Goal: Navigation & Orientation: Find specific page/section

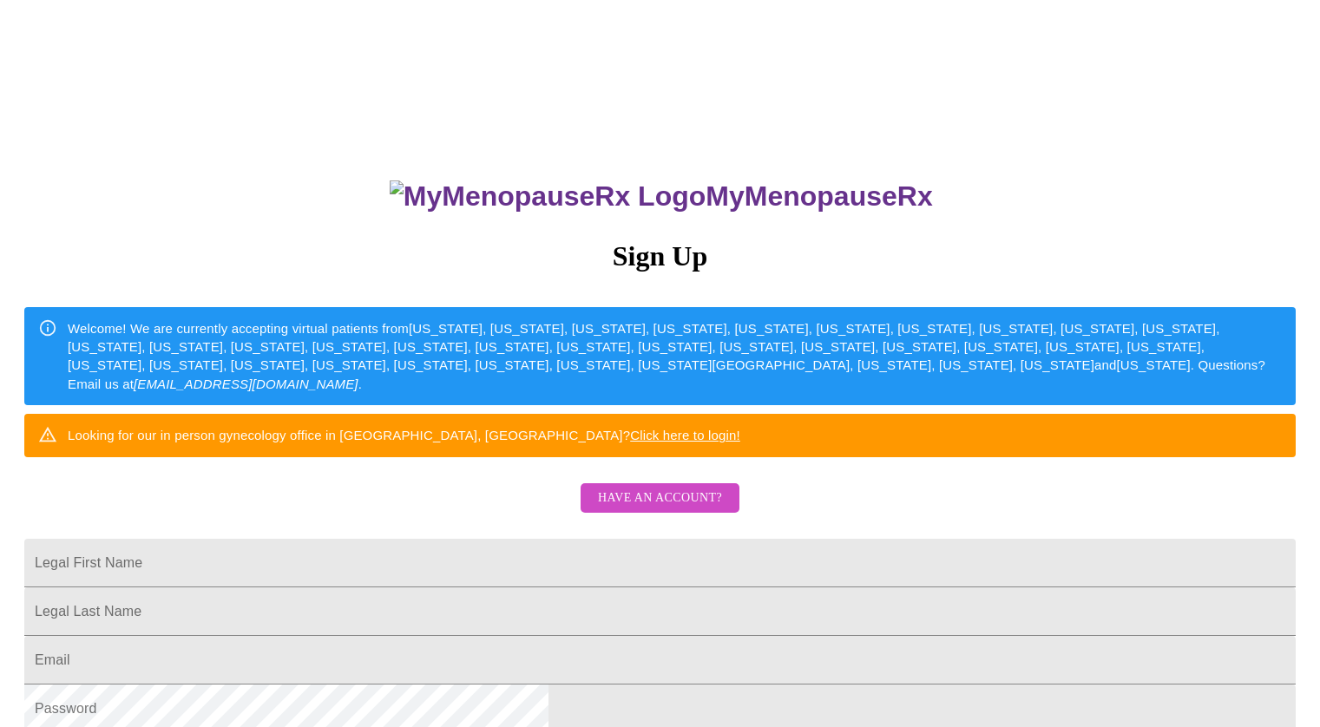
scroll to position [138, 0]
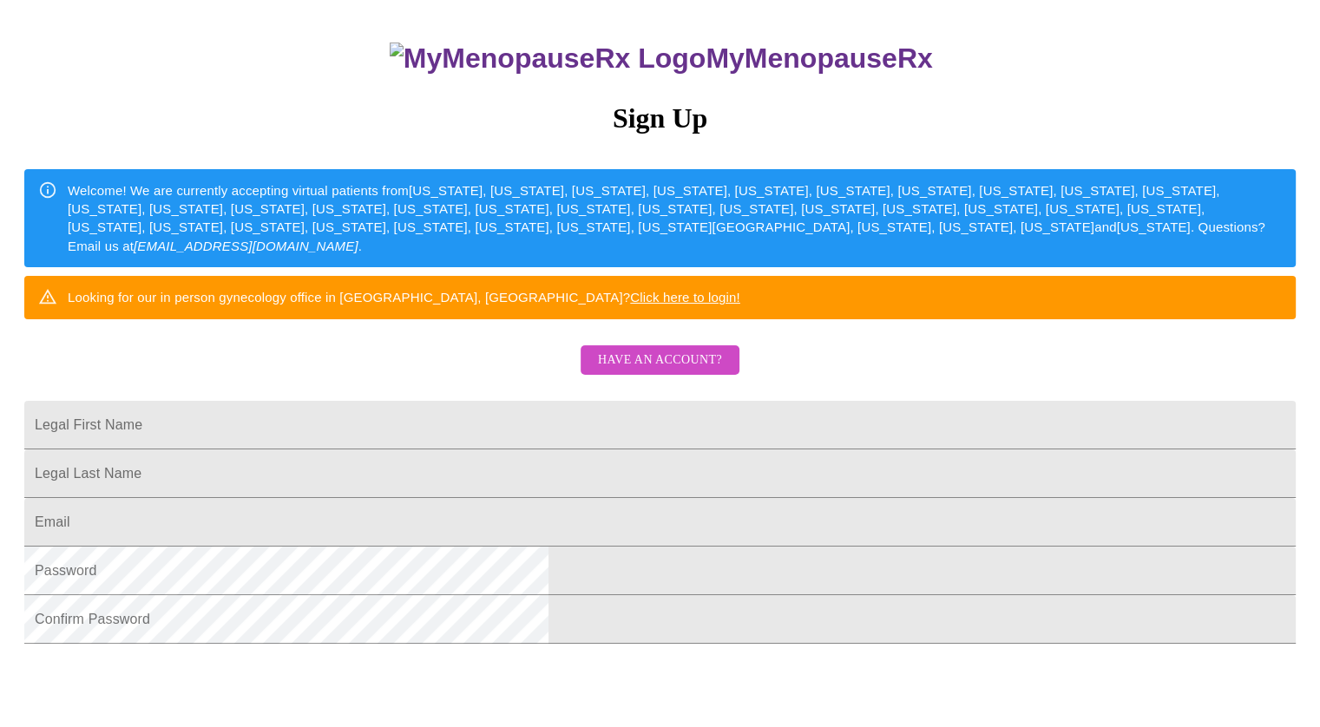
click at [667, 371] on span "Have an account?" at bounding box center [660, 361] width 124 height 22
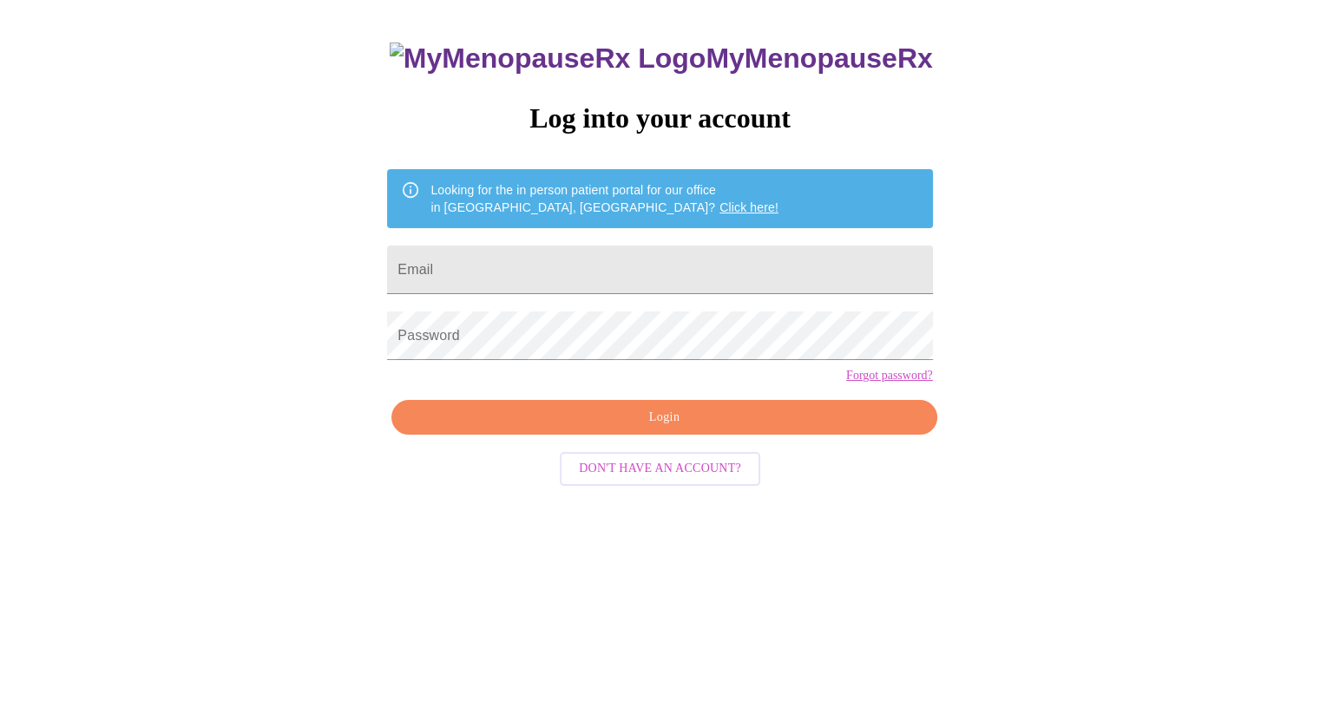
scroll to position [17, 0]
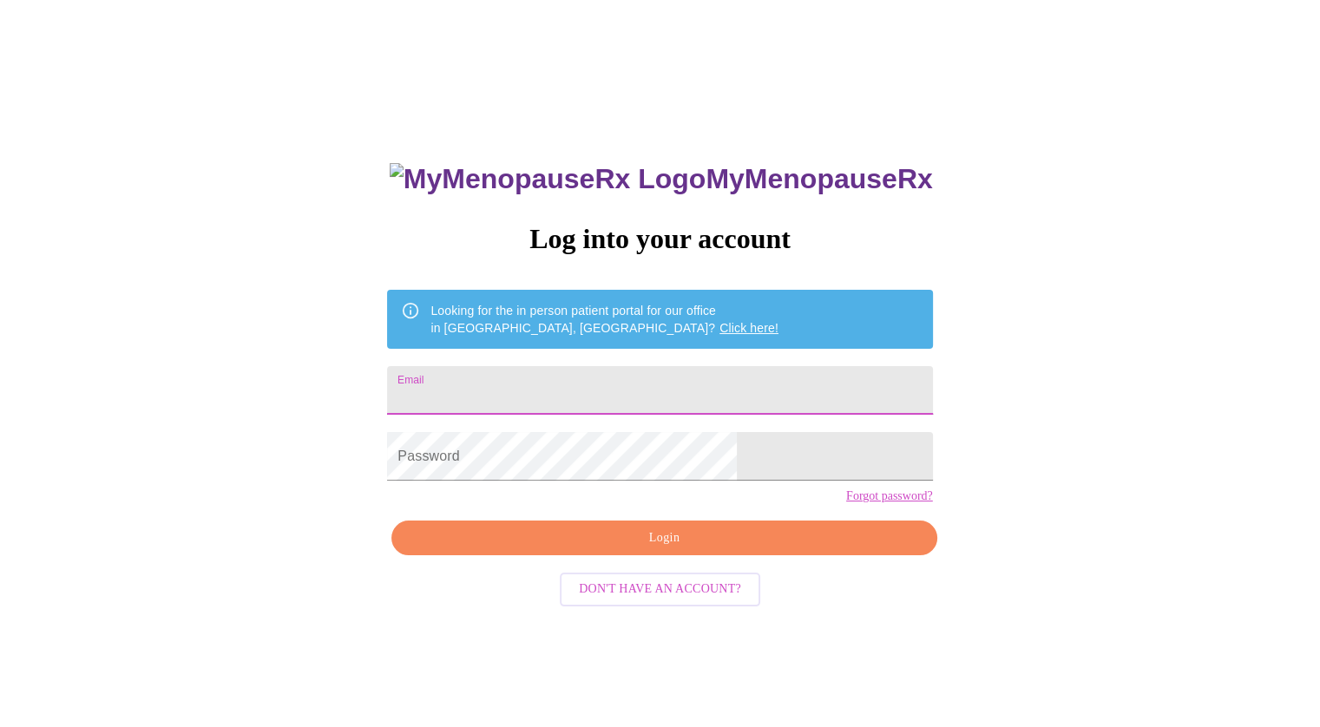
click at [660, 384] on input "Email" at bounding box center [659, 390] width 545 height 49
type input "[PERSON_NAME][EMAIL_ADDRESS][PERSON_NAME][DOMAIN_NAME]"
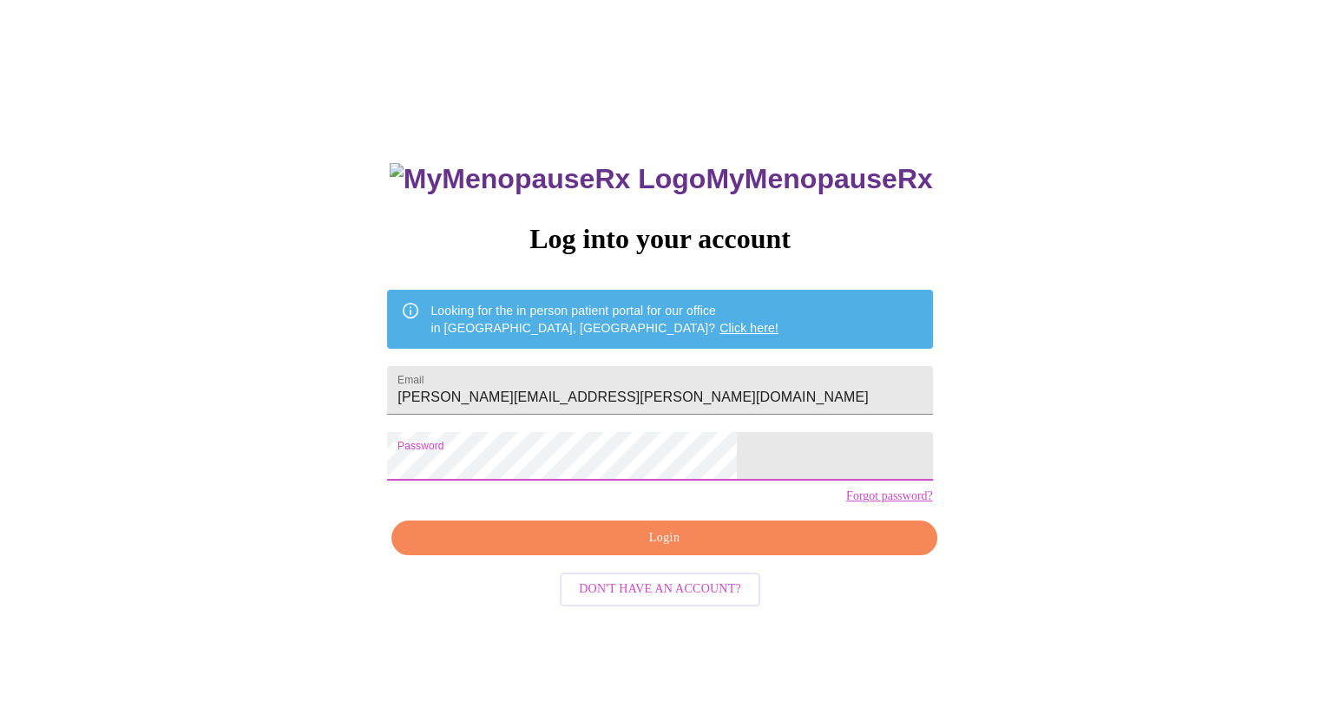
click at [742, 549] on span "Login" at bounding box center [663, 539] width 505 height 22
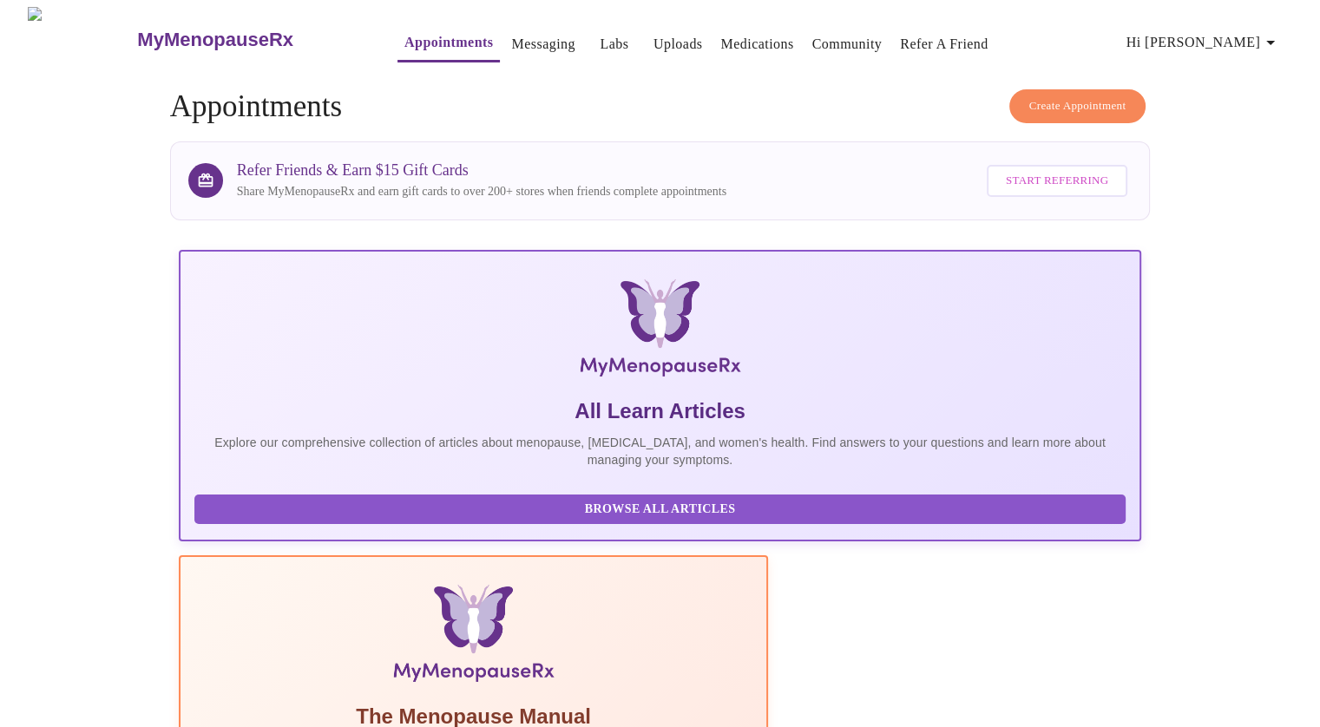
click at [731, 55] on div "MyMenopauseRx Appointments Messaging Labs Uploads Medications Community Refer a…" at bounding box center [660, 39] width 1306 height 65
click at [726, 40] on link "Medications" at bounding box center [756, 44] width 73 height 24
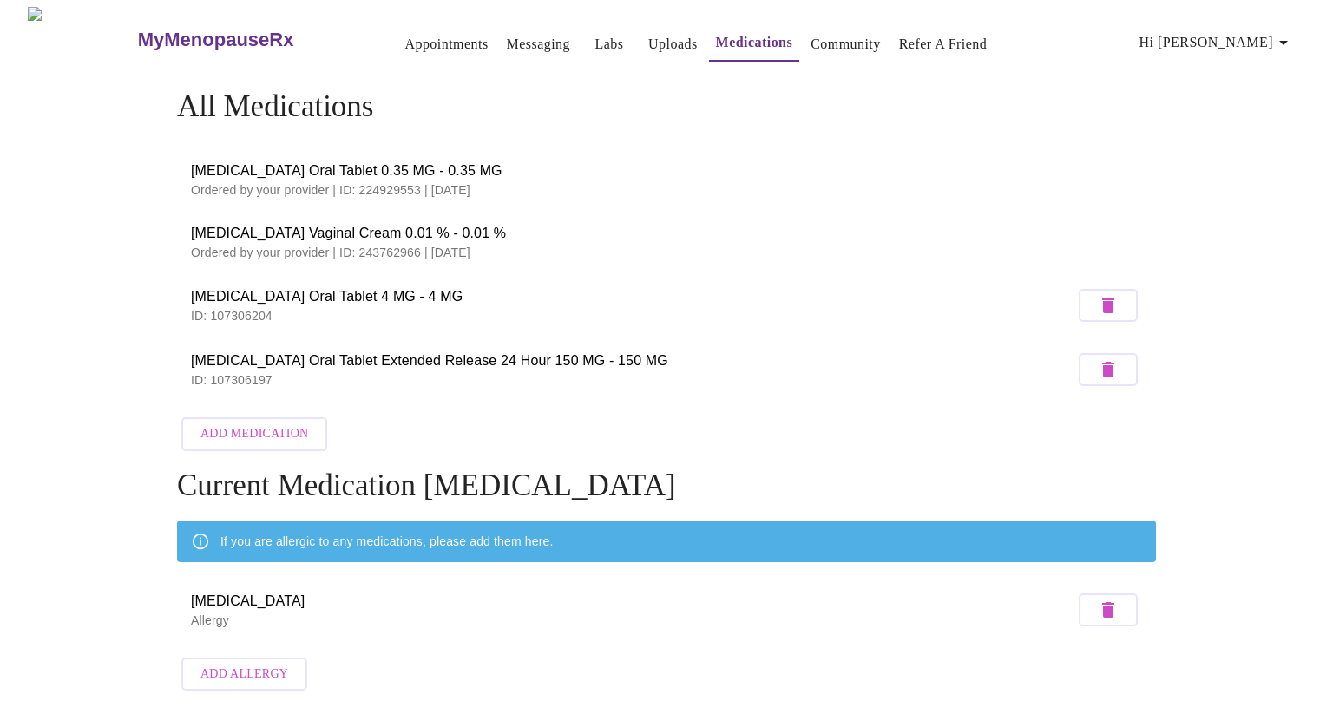
click at [390, 244] on p "Ordered by your provider | ID: 243762966 | [DATE]" at bounding box center [666, 252] width 951 height 17
click at [323, 233] on span "[MEDICAL_DATA] Vaginal Cream 0.01 % - 0.01 %" at bounding box center [666, 233] width 951 height 21
click at [291, 228] on span "[MEDICAL_DATA] Vaginal Cream 0.01 % - 0.01 %" at bounding box center [666, 233] width 951 height 21
click at [255, 237] on span "[MEDICAL_DATA] Vaginal Cream 0.01 % - 0.01 %" at bounding box center [666, 233] width 951 height 21
click at [347, 371] on p "ID: 107306197" at bounding box center [632, 379] width 883 height 17
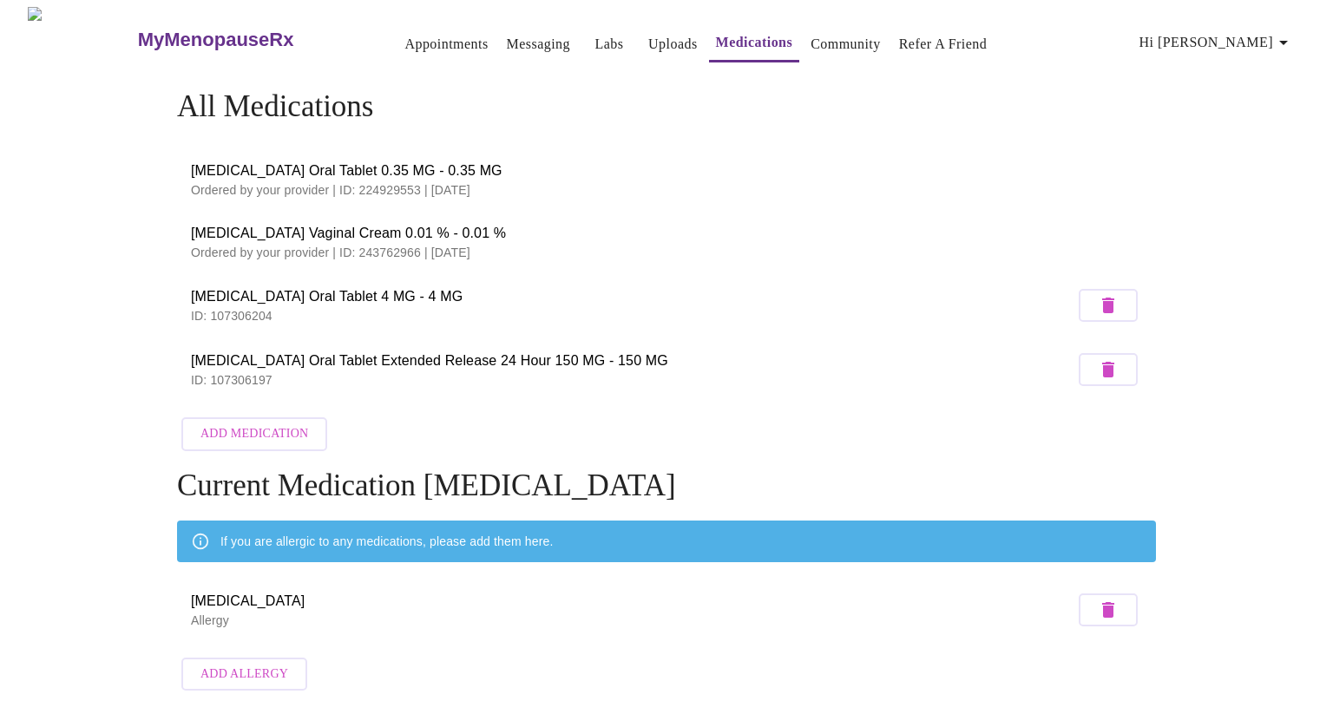
click at [497, 16] on span "Appointments Messaging Labs Uploads Medications Community Refer a Friend Hi [PE…" at bounding box center [834, 39] width 942 height 46
click at [498, 18] on span "Appointments Messaging Labs Uploads Medications Community Refer a Friend Hi [PE…" at bounding box center [834, 39] width 942 height 46
click at [507, 32] on link "Messaging" at bounding box center [538, 44] width 63 height 24
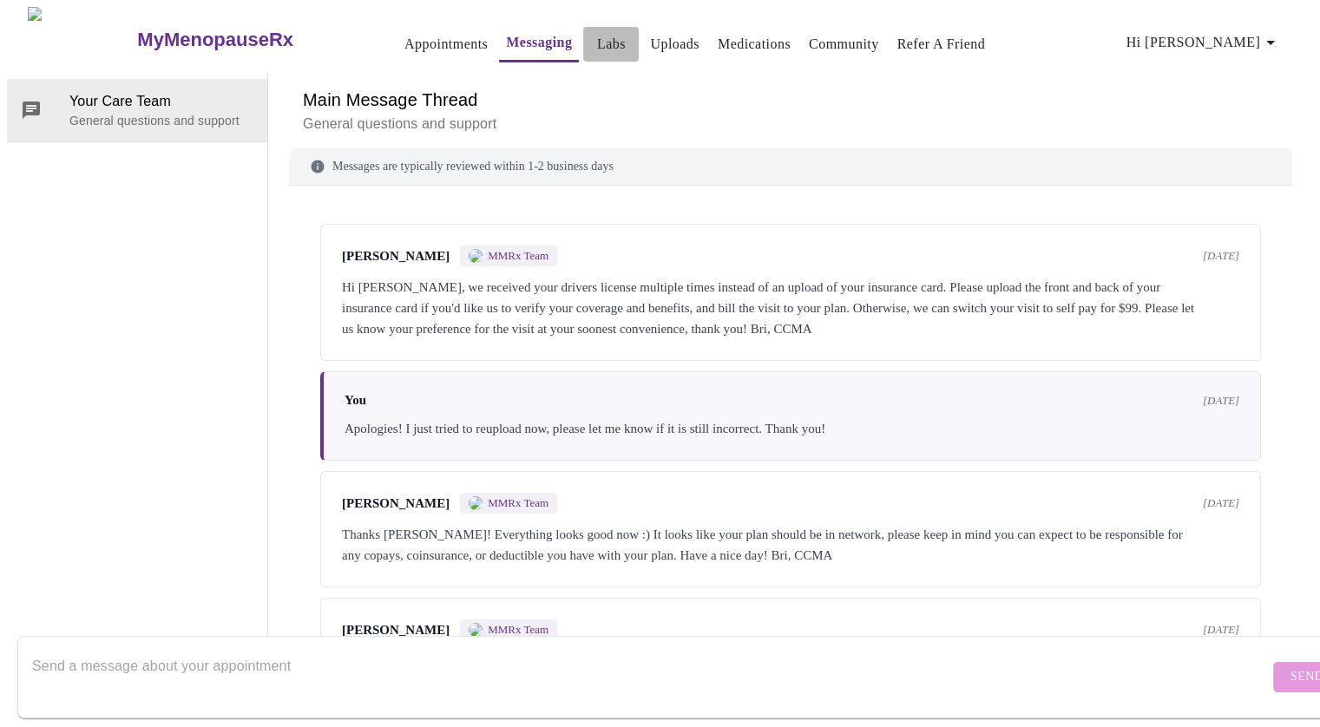
click at [597, 33] on link "Labs" at bounding box center [611, 44] width 29 height 24
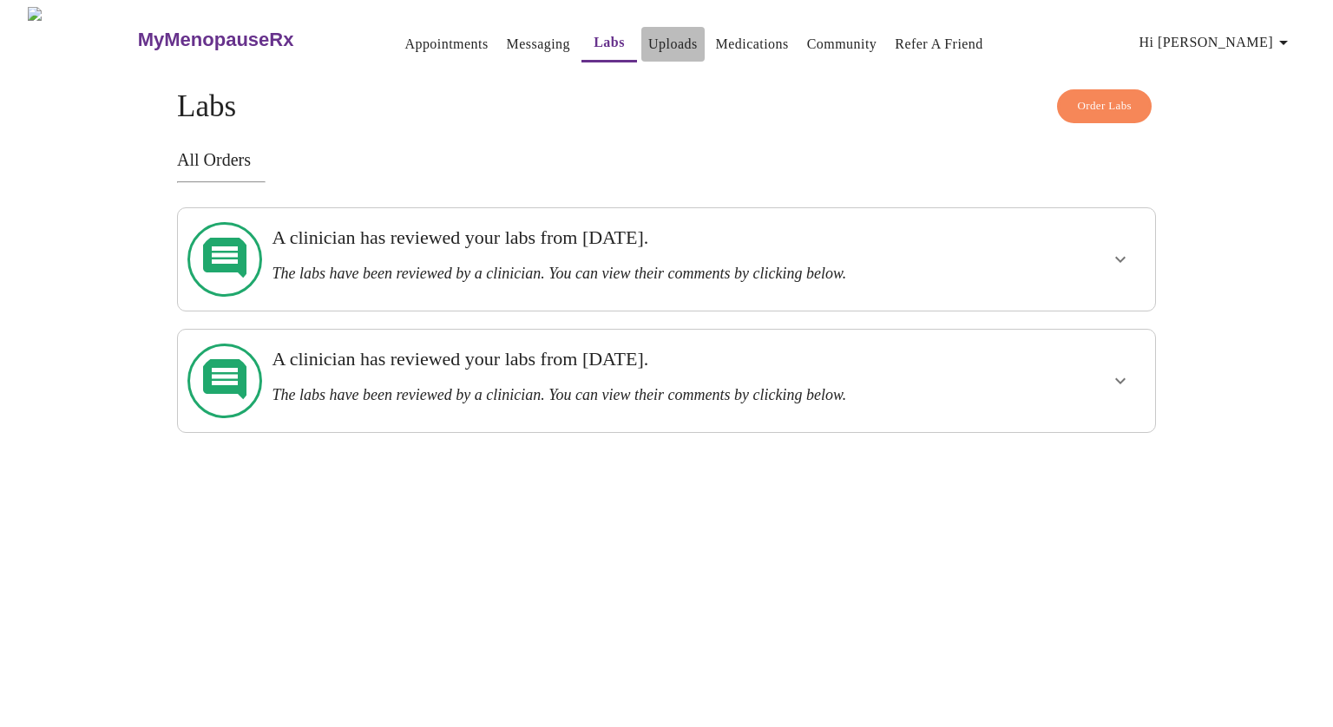
click at [658, 34] on link "Uploads" at bounding box center [672, 44] width 49 height 24
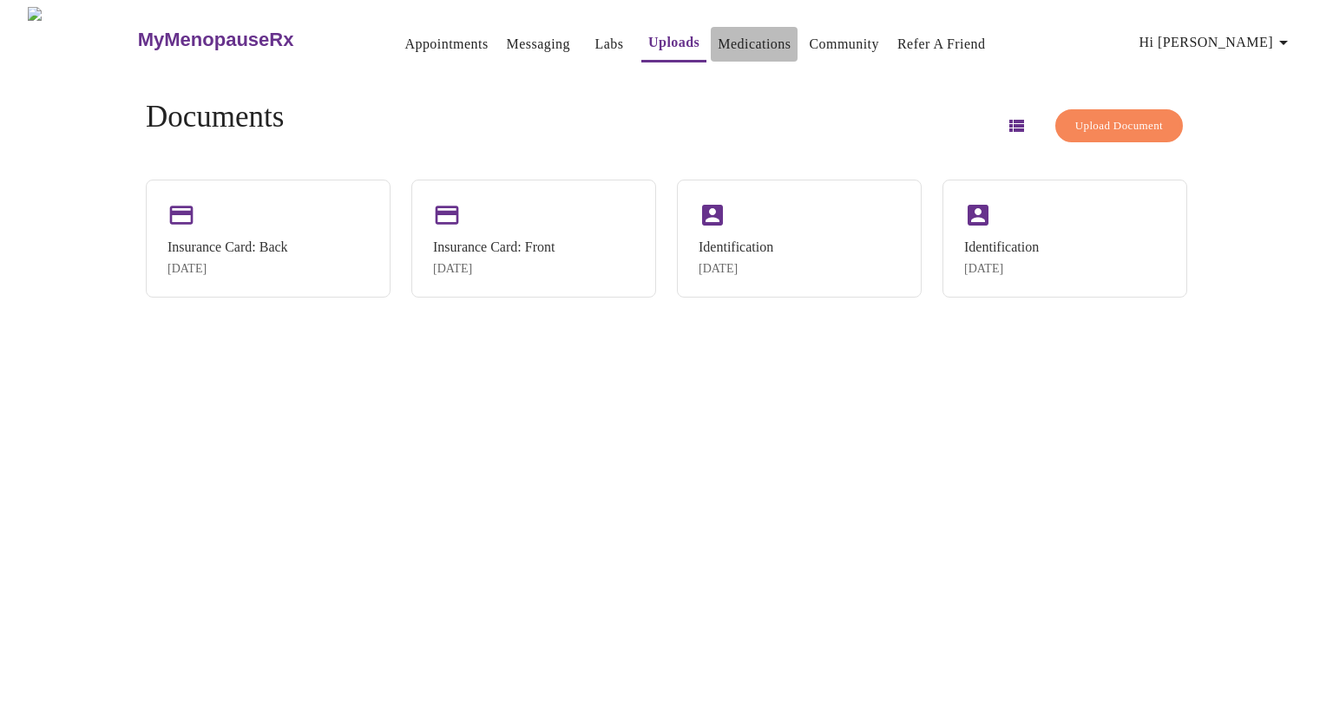
click at [718, 43] on link "Medications" at bounding box center [754, 44] width 73 height 24
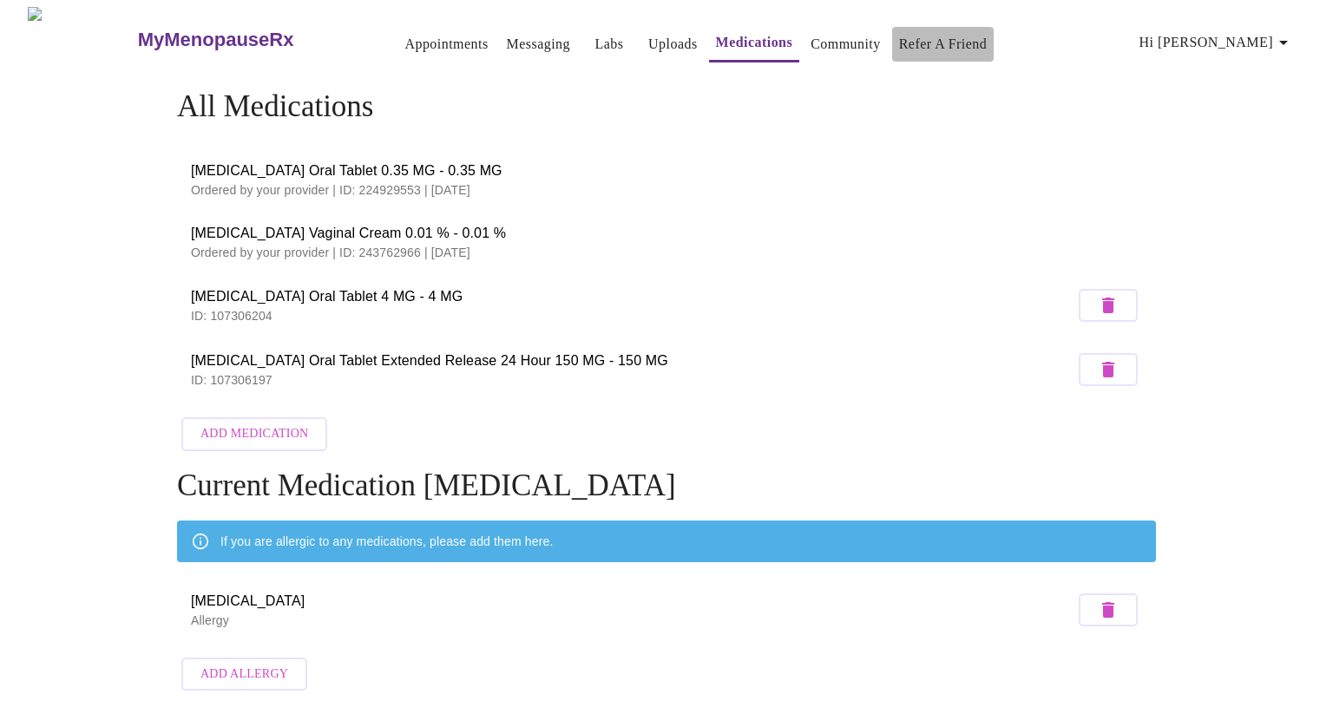
click at [944, 32] on link "Refer a Friend" at bounding box center [943, 44] width 89 height 24
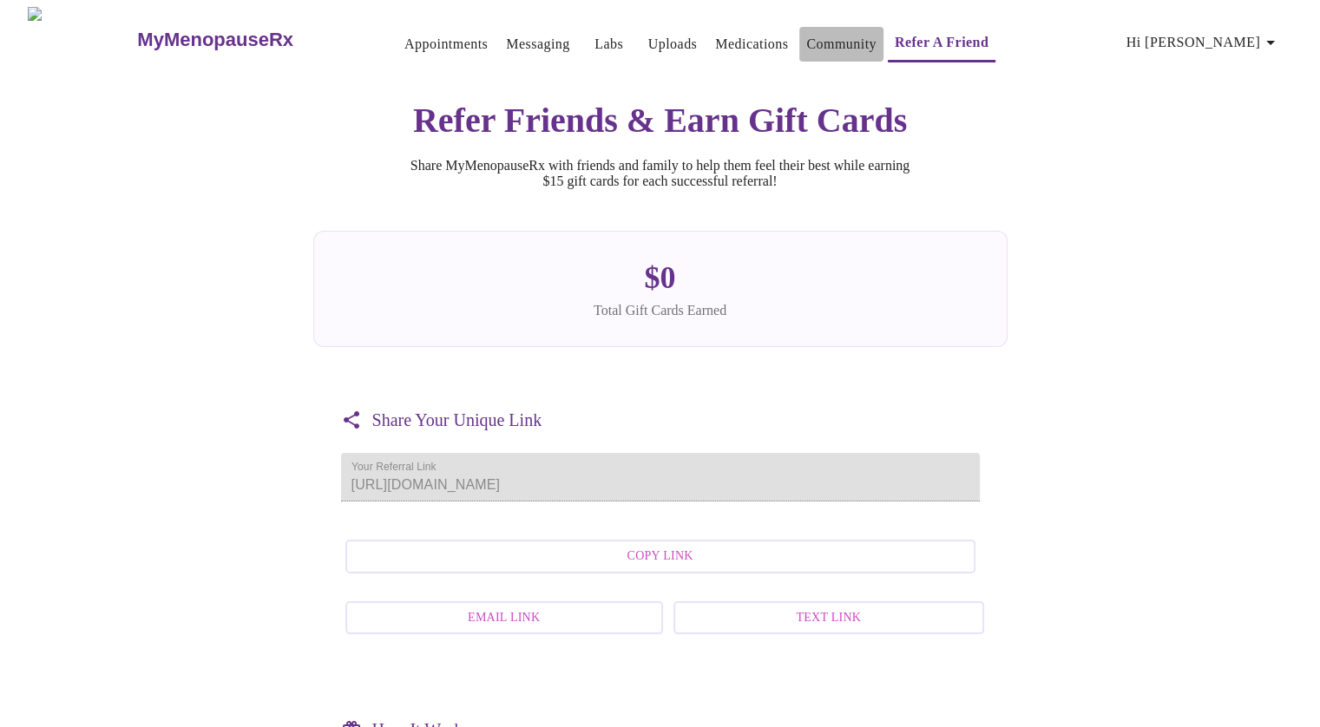
click at [821, 32] on link "Community" at bounding box center [841, 44] width 70 height 24
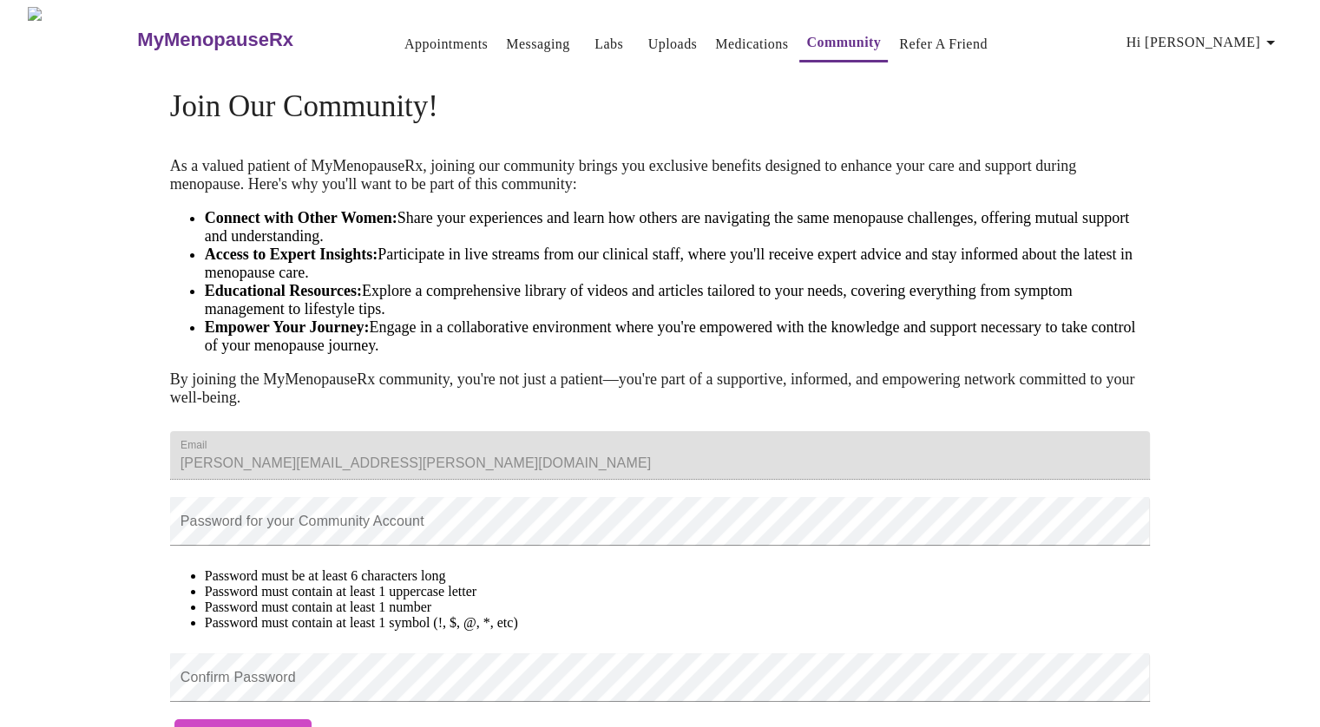
click at [594, 32] on link "Labs" at bounding box center [608, 44] width 29 height 24
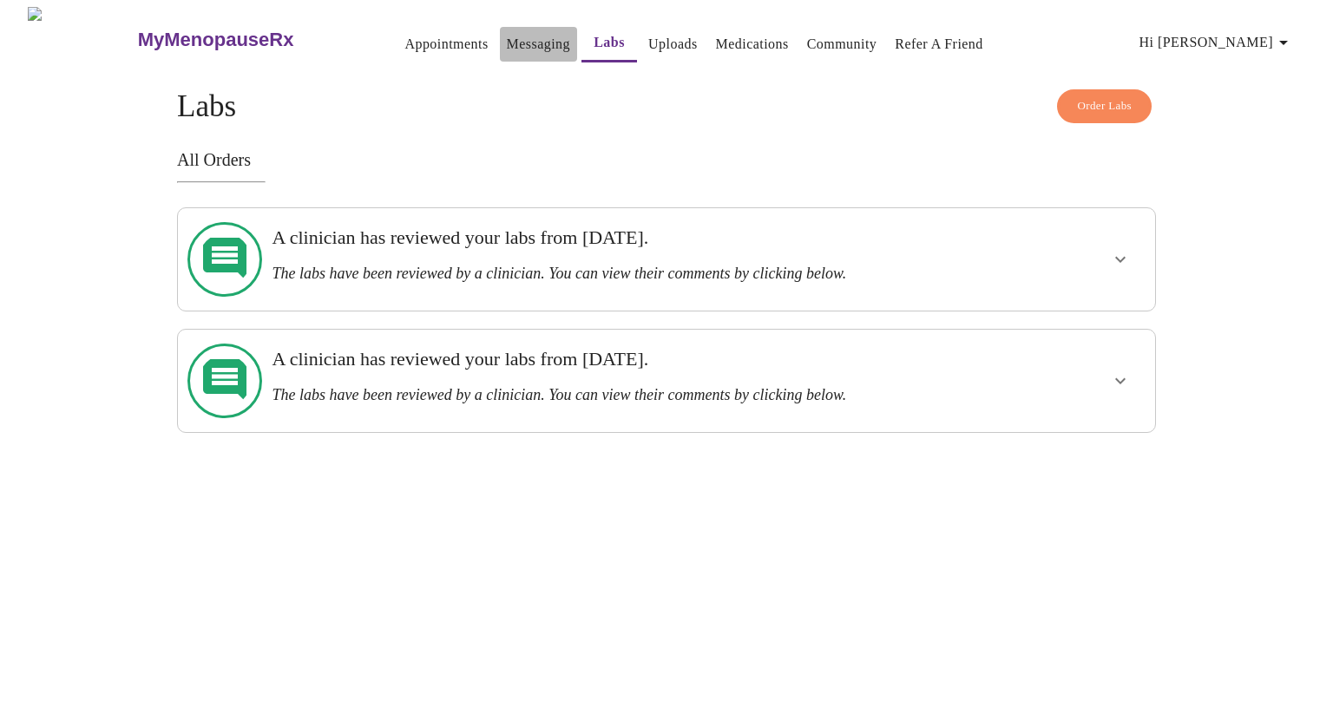
click at [507, 36] on link "Messaging" at bounding box center [538, 44] width 63 height 24
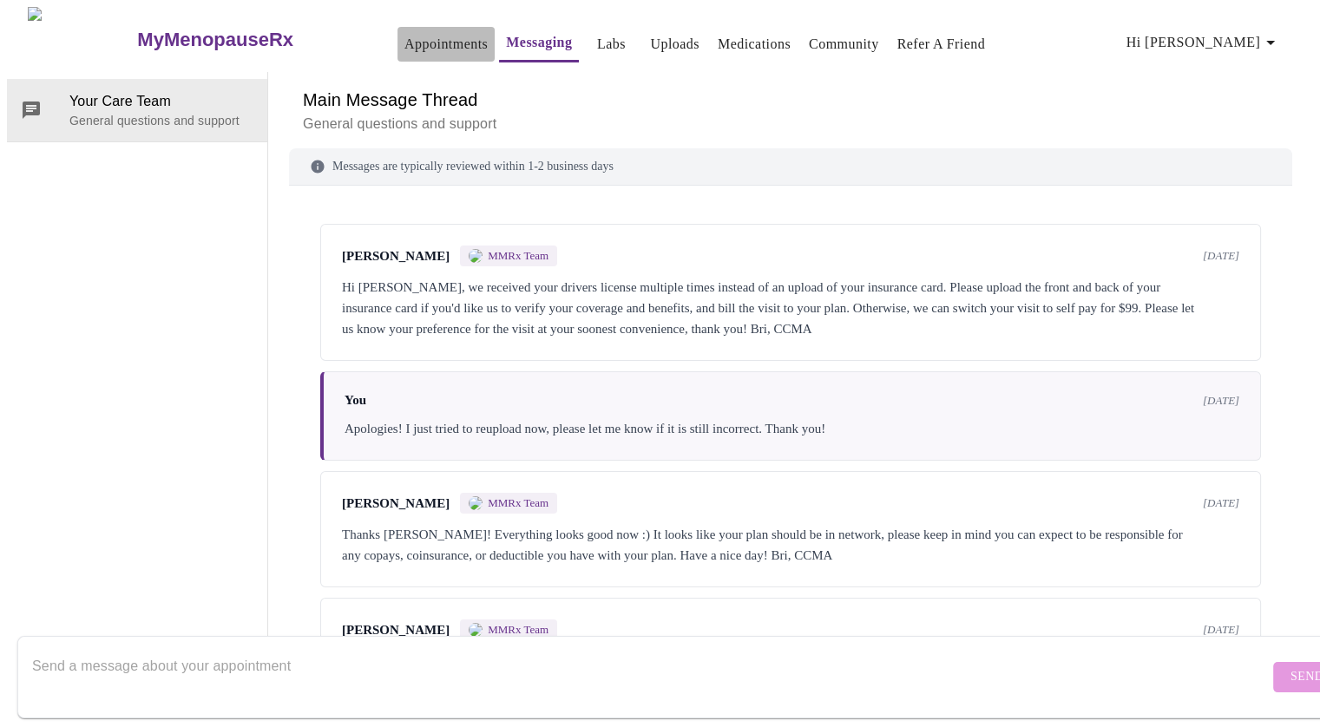
click at [417, 34] on link "Appointments" at bounding box center [445, 44] width 83 height 24
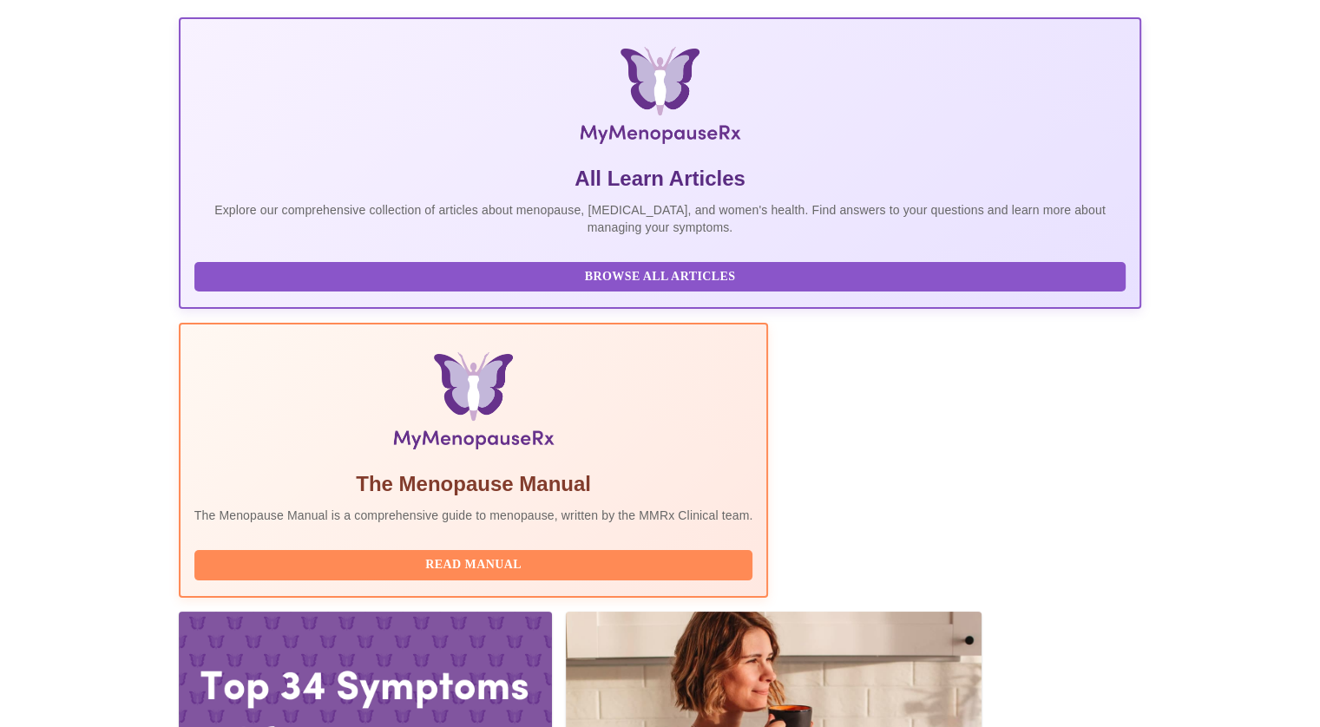
scroll to position [135, 0]
